Goal: Find specific page/section: Find specific page/section

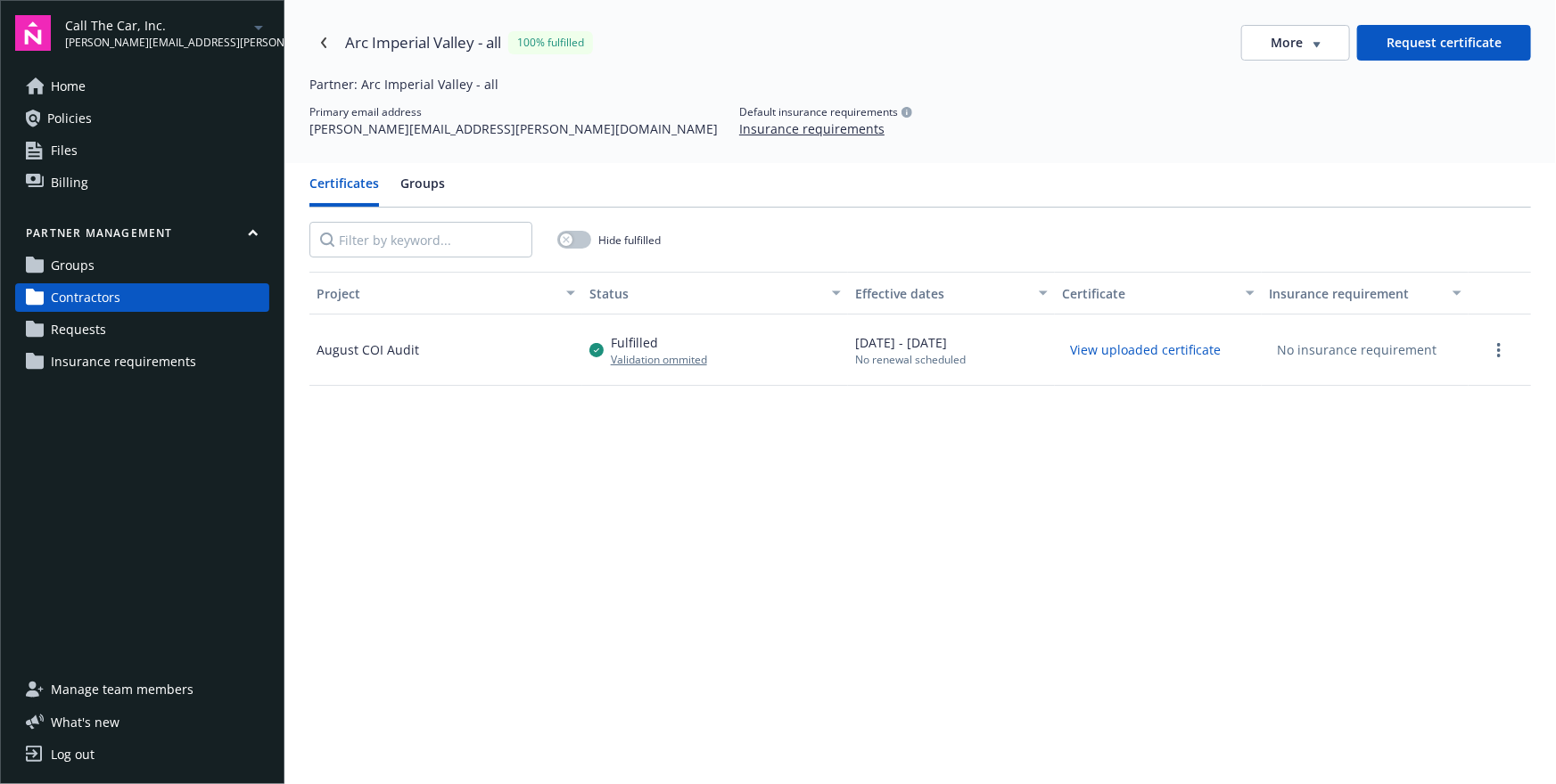
click at [991, 67] on div "Arc [GEOGRAPHIC_DATA] - all 100% fulfilled More Request certificate Partner: [G…" at bounding box center [920, 82] width 1272 height 163
